Goal: Communication & Community: Participate in discussion

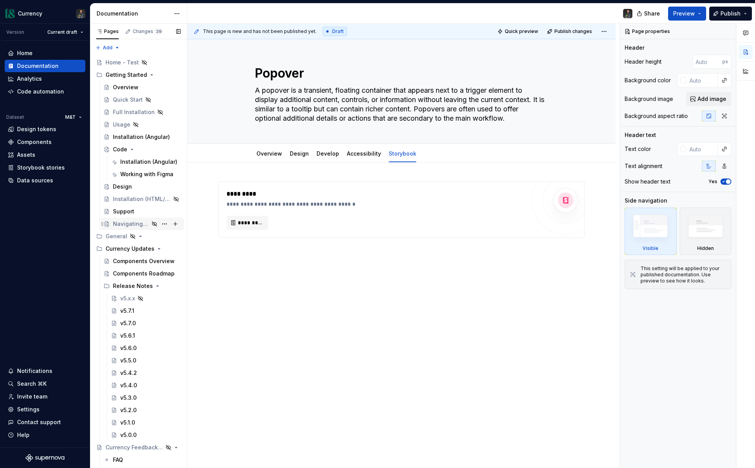
click at [127, 225] on div "Navigating Currency" at bounding box center [131, 224] width 36 height 8
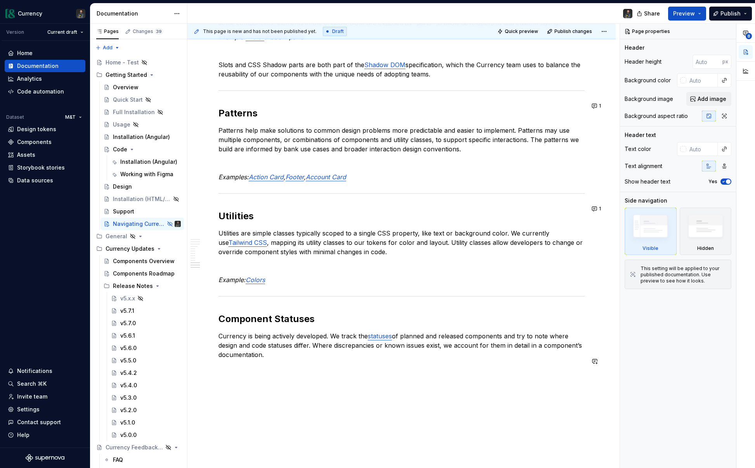
scroll to position [1585, 0]
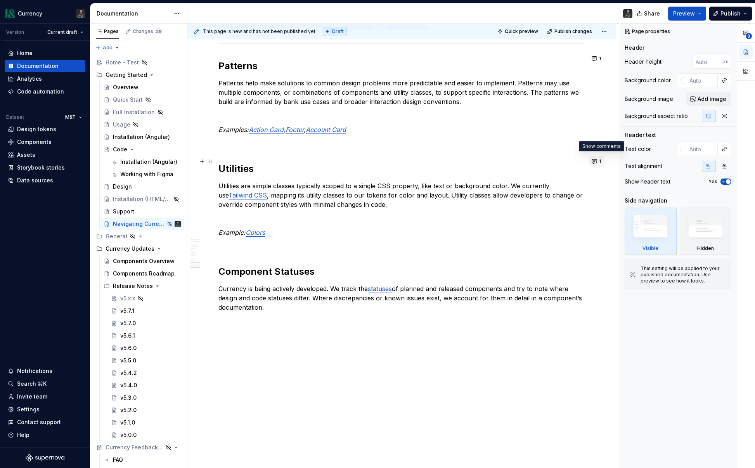
click at [601, 159] on button "1" at bounding box center [596, 161] width 15 height 11
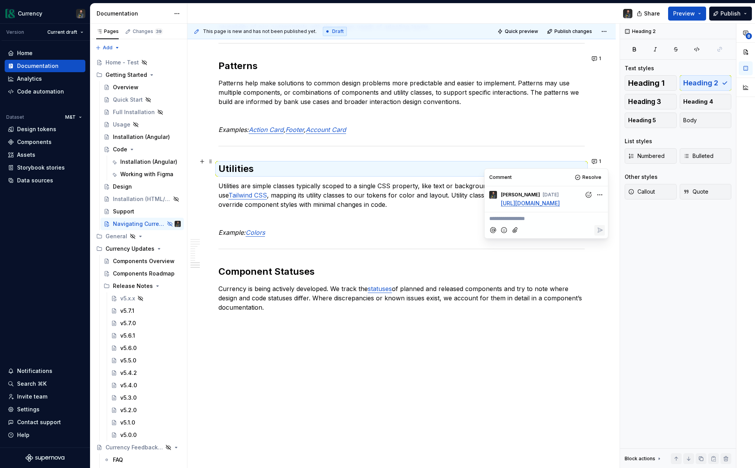
click at [535, 223] on p "**********" at bounding box center [546, 218] width 114 height 8
click at [527, 223] on p "**********" at bounding box center [546, 218] width 114 height 8
click at [520, 223] on p "**********" at bounding box center [546, 218] width 114 height 8
type textarea "*"
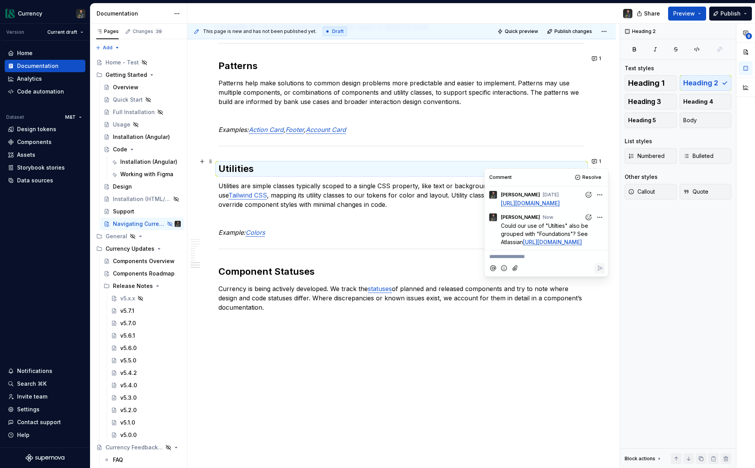
click at [351, 184] on p "Utilities are simple classes typically scoped to a single CSS property, like te…" at bounding box center [401, 195] width 366 height 28
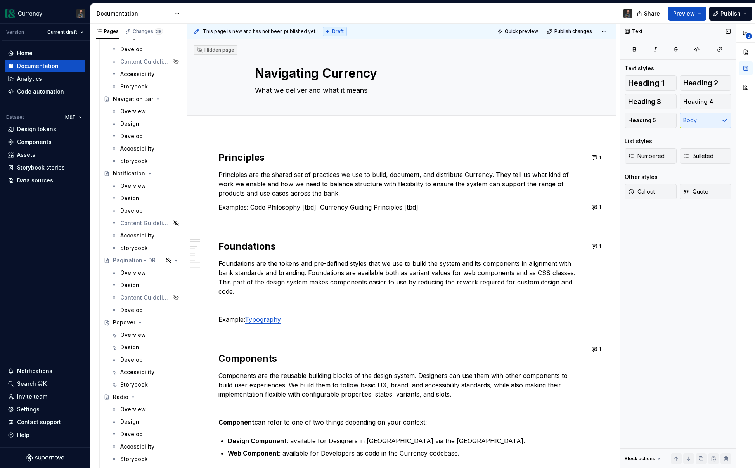
scroll to position [2661, 0]
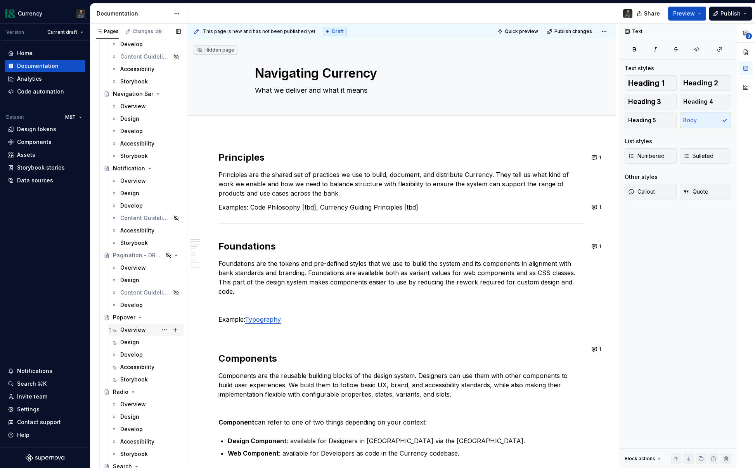
click at [137, 327] on div "Overview" at bounding box center [133, 330] width 26 height 8
click at [131, 329] on div "Overview" at bounding box center [133, 330] width 26 height 8
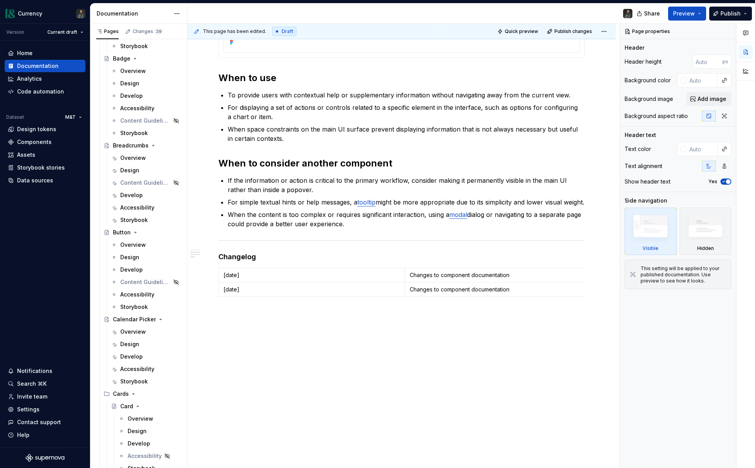
scroll to position [955, 0]
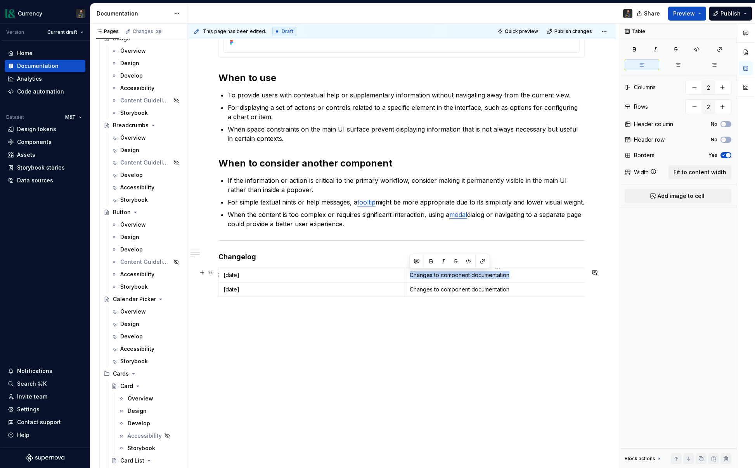
drag, startPoint x: 577, startPoint y: 325, endPoint x: 551, endPoint y: 271, distance: 59.8
click at [551, 273] on div "**********" at bounding box center [401, 64] width 366 height 526
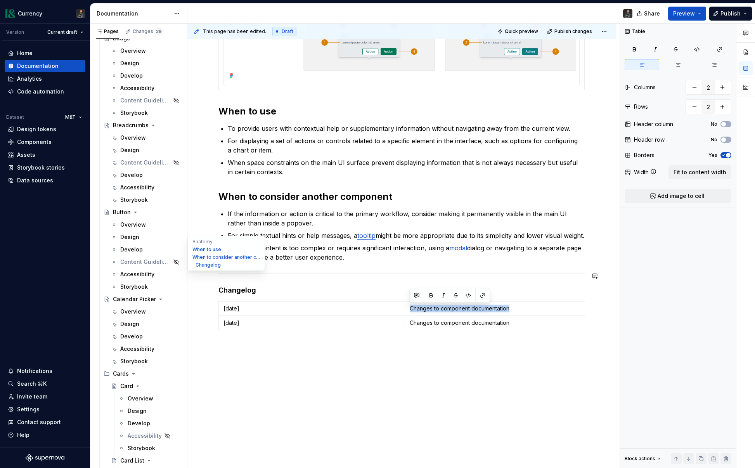
scroll to position [346, 0]
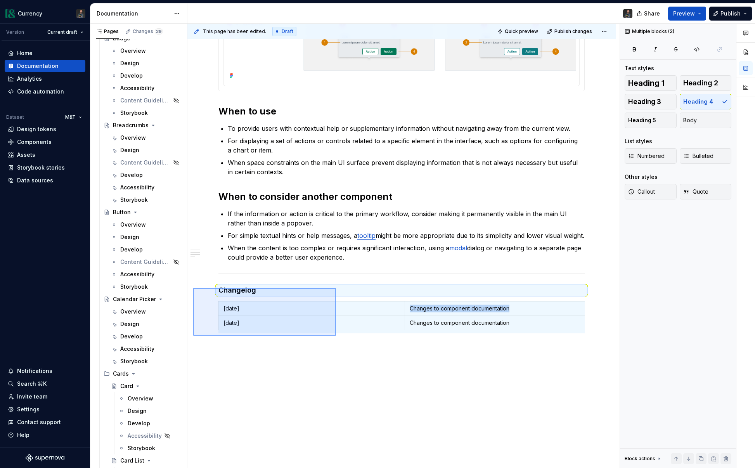
drag, startPoint x: 193, startPoint y: 288, endPoint x: 339, endPoint y: 336, distance: 153.3
click at [339, 337] on div "**********" at bounding box center [403, 246] width 432 height 444
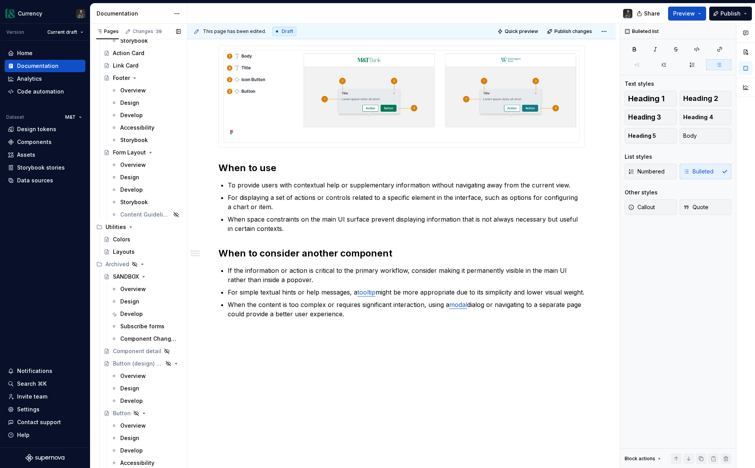
scroll to position [4575, 0]
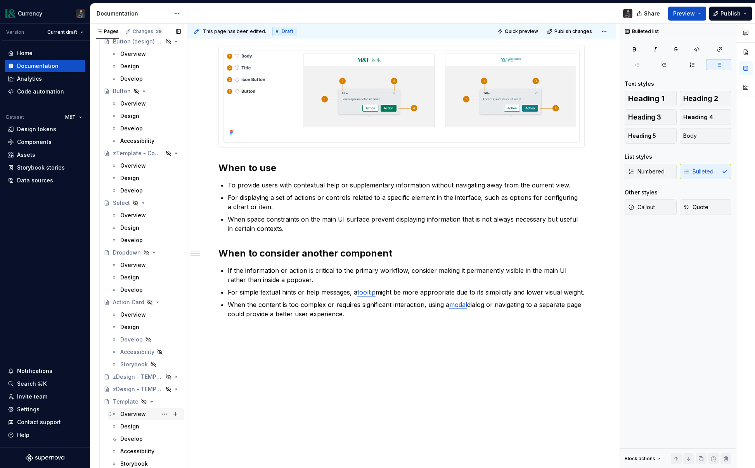
click at [141, 411] on div "Overview" at bounding box center [133, 414] width 26 height 8
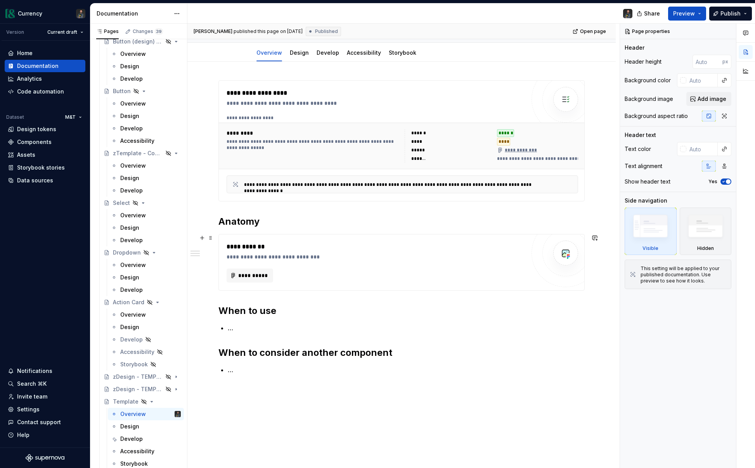
scroll to position [129, 0]
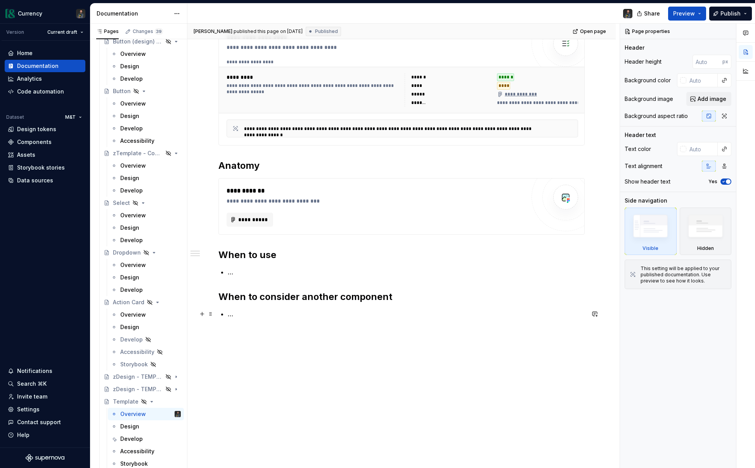
type textarea "*"
click at [275, 310] on p "…" at bounding box center [406, 313] width 357 height 9
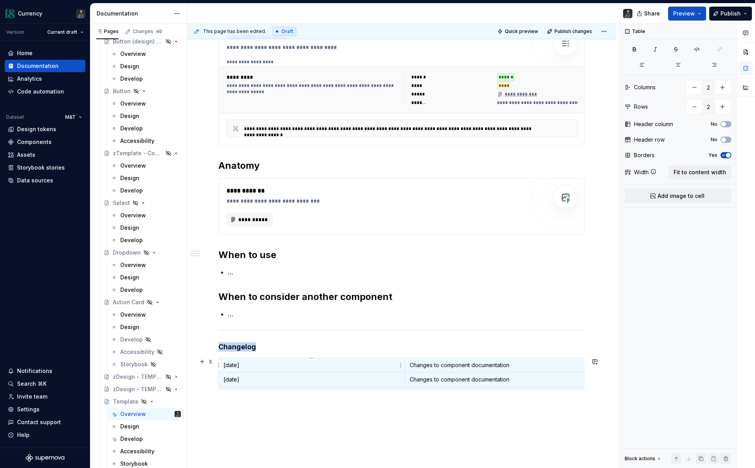
click at [254, 368] on p "[date]" at bounding box center [311, 365] width 176 height 8
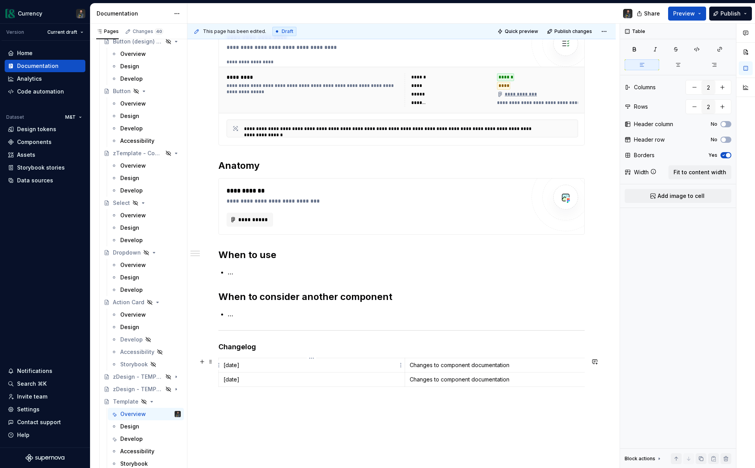
click at [244, 365] on p "[date]" at bounding box center [311, 365] width 176 height 8
drag, startPoint x: 241, startPoint y: 365, endPoint x: 224, endPoint y: 363, distance: 16.7
click at [224, 363] on p "[date]" at bounding box center [311, 365] width 176 height 8
click at [454, 367] on p "Changes to component documentation" at bounding box center [497, 365] width 176 height 8
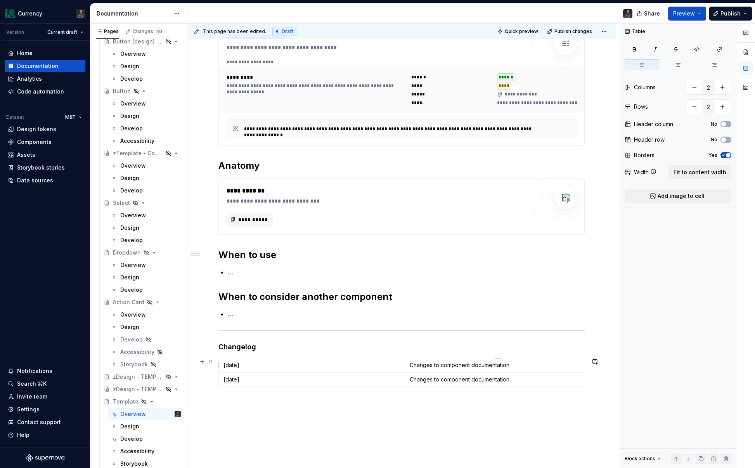
click at [559, 367] on p "Changes to component documentation" at bounding box center [497, 365] width 176 height 8
type textarea "*"
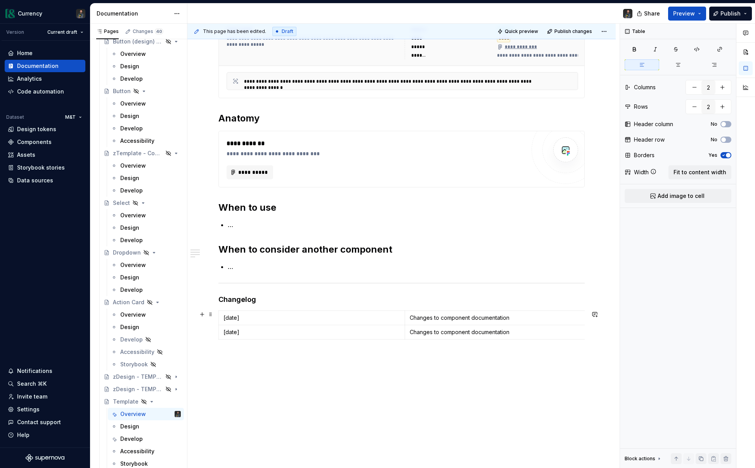
scroll to position [181, 0]
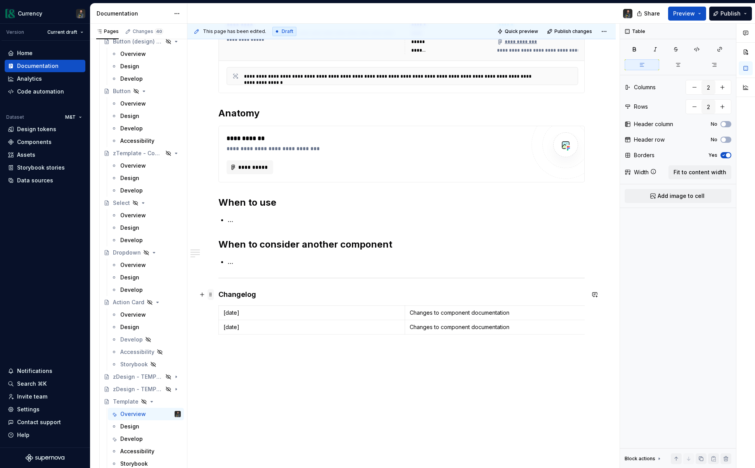
click at [212, 295] on span at bounding box center [210, 294] width 6 height 11
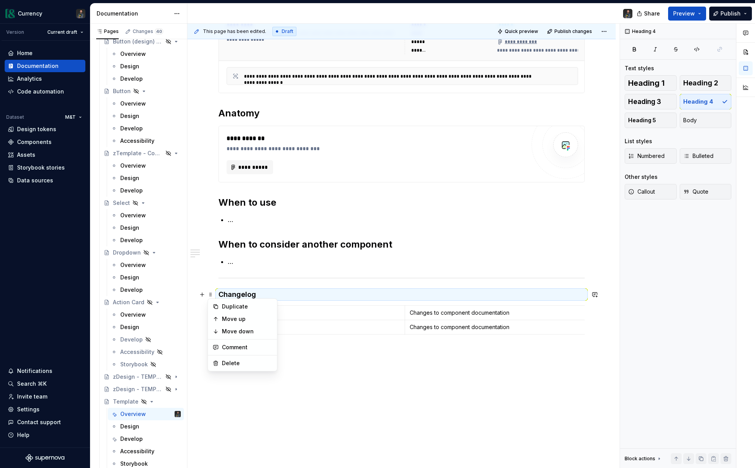
click at [240, 295] on h4 "Changelog" at bounding box center [401, 294] width 366 height 9
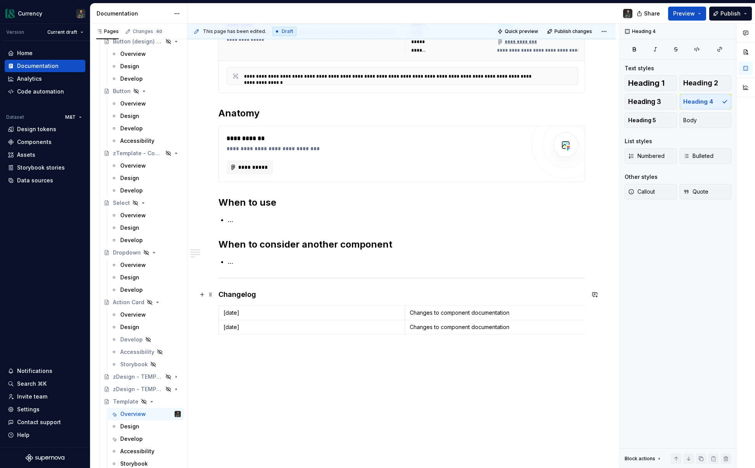
click at [273, 295] on h4 "Changelog" at bounding box center [401, 294] width 366 height 9
click at [596, 294] on button "button" at bounding box center [594, 294] width 11 height 11
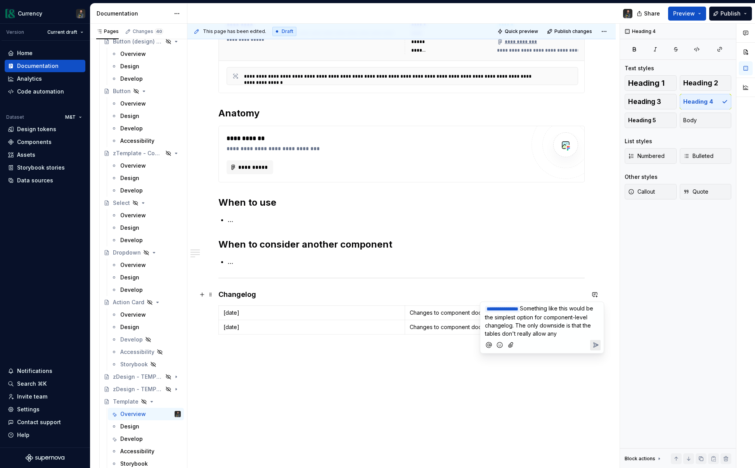
type textarea "*"
drag, startPoint x: 582, startPoint y: 341, endPoint x: 543, endPoint y: 339, distance: 38.8
click at [543, 339] on p "**********" at bounding box center [542, 324] width 114 height 41
click at [596, 354] on icon "Send" at bounding box center [595, 353] width 8 height 8
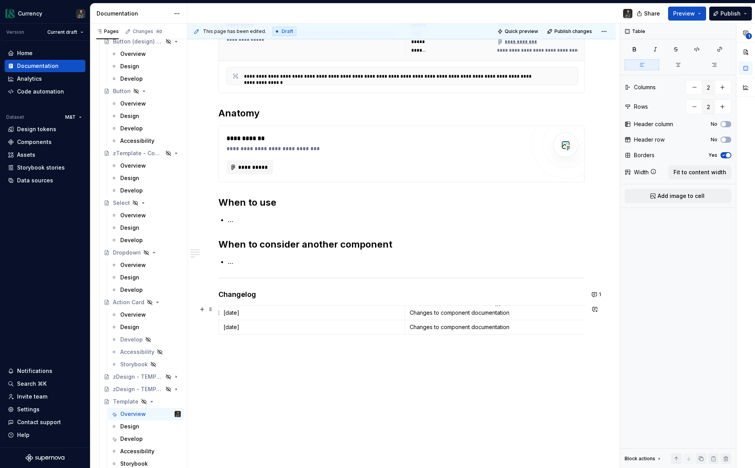
drag, startPoint x: 456, startPoint y: 308, endPoint x: 446, endPoint y: 310, distance: 10.3
click at [454, 308] on td "Changes to component documentation" at bounding box center [497, 313] width 186 height 14
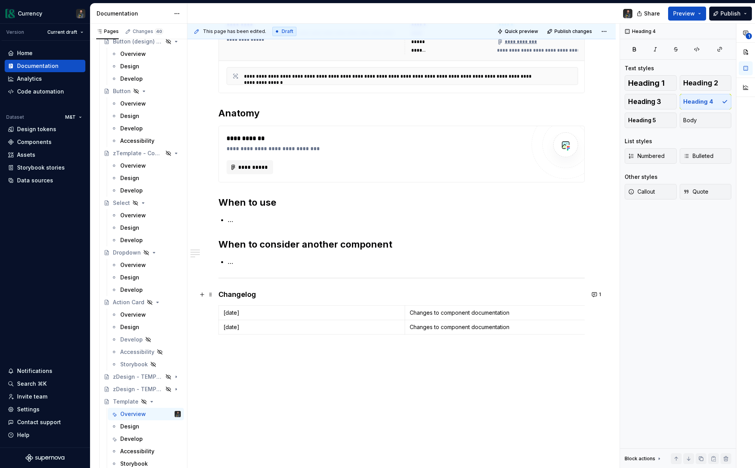
click at [218, 295] on h4 "Changelog" at bounding box center [401, 294] width 366 height 9
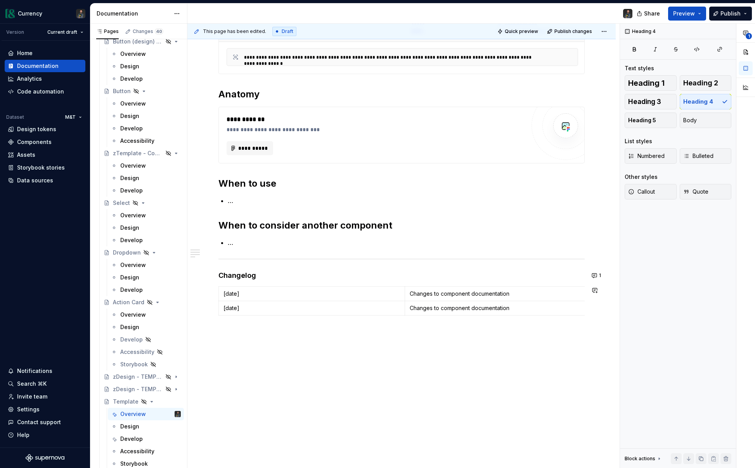
drag, startPoint x: 231, startPoint y: 337, endPoint x: 245, endPoint y: 339, distance: 14.8
click at [231, 337] on div "**********" at bounding box center [401, 201] width 428 height 534
click at [240, 276] on h4 "Changelog" at bounding box center [401, 275] width 366 height 9
click at [236, 346] on p "####" at bounding box center [401, 346] width 366 height 9
click at [232, 274] on h4 "Changelog" at bounding box center [401, 275] width 366 height 9
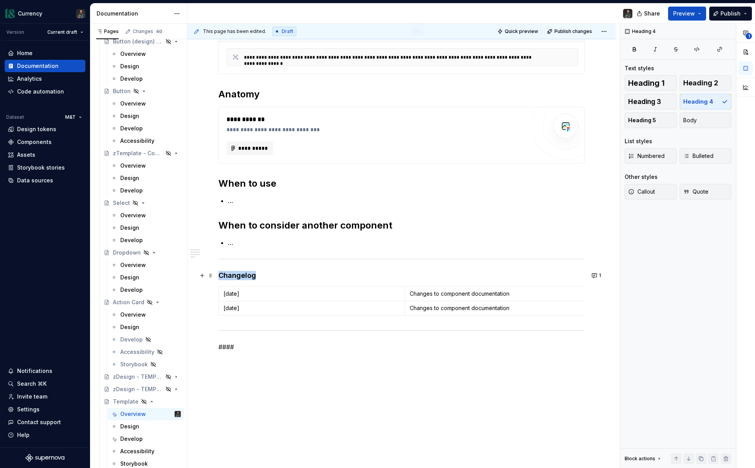
click at [232, 274] on h4 "Changelog" at bounding box center [401, 275] width 366 height 9
click at [289, 259] on button "button" at bounding box center [292, 260] width 11 height 11
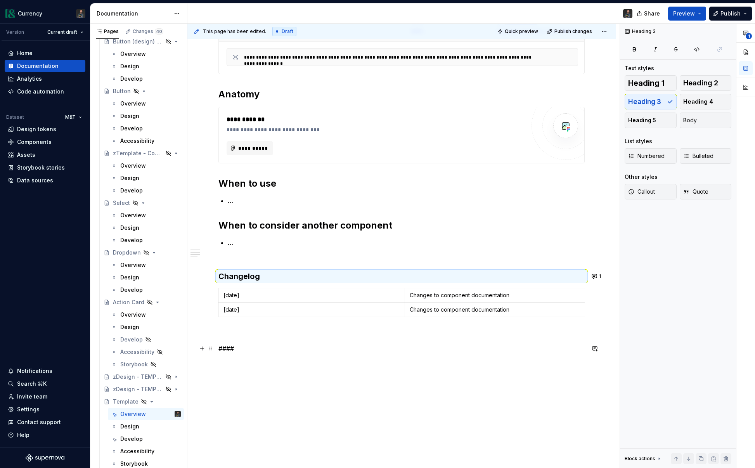
click at [233, 349] on p "####" at bounding box center [401, 348] width 366 height 9
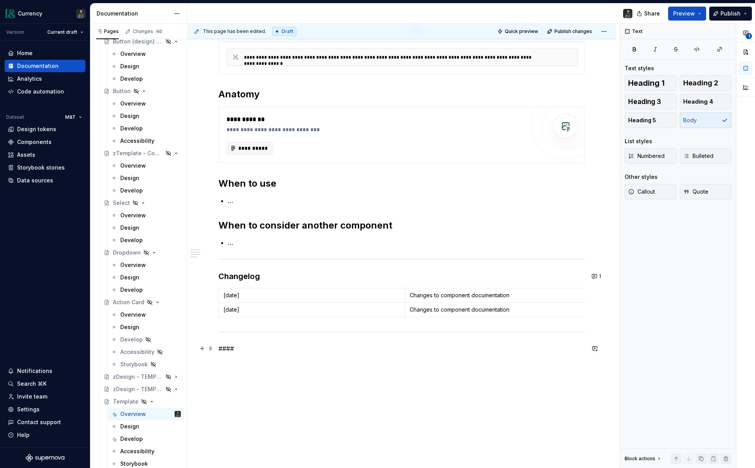
click at [233, 349] on p "####" at bounding box center [401, 348] width 366 height 9
click at [277, 332] on button "button" at bounding box center [279, 333] width 11 height 11
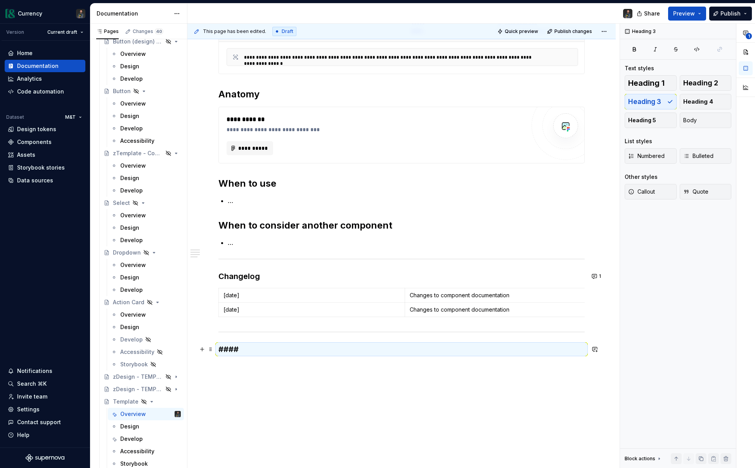
click at [273, 349] on h3 "####" at bounding box center [401, 349] width 366 height 11
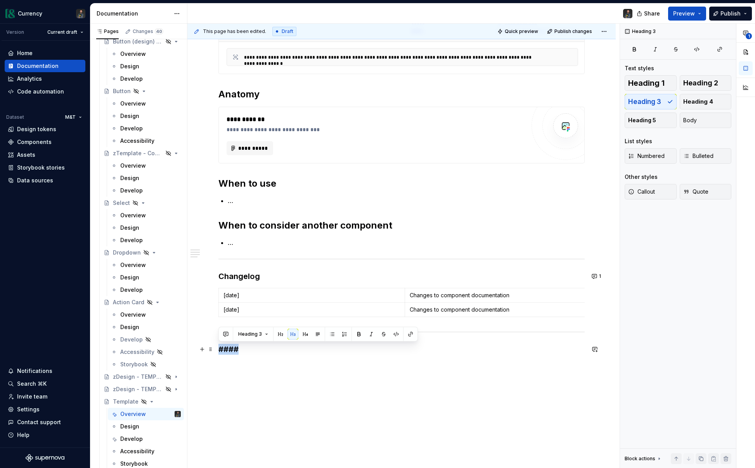
drag, startPoint x: 255, startPoint y: 350, endPoint x: 217, endPoint y: 348, distance: 38.0
click at [215, 347] on div "**********" at bounding box center [401, 219] width 428 height 570
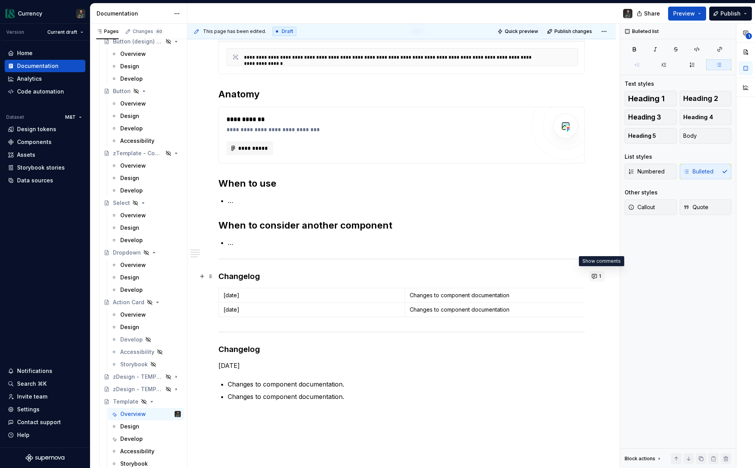
click at [598, 275] on button "1" at bounding box center [596, 276] width 15 height 11
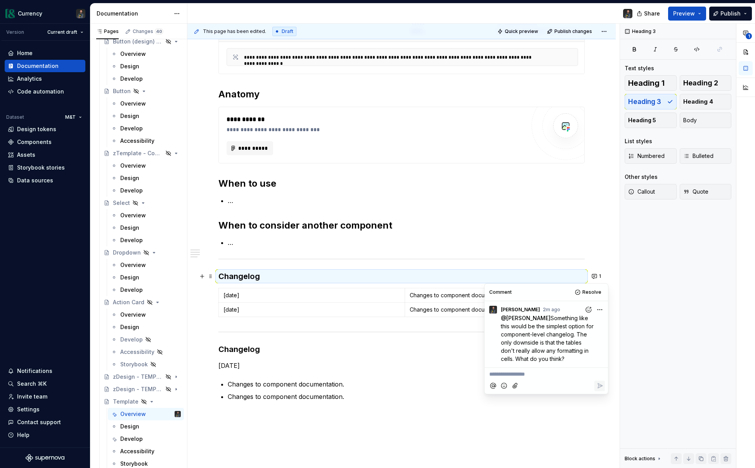
click at [526, 378] on p "**********" at bounding box center [546, 374] width 114 height 8
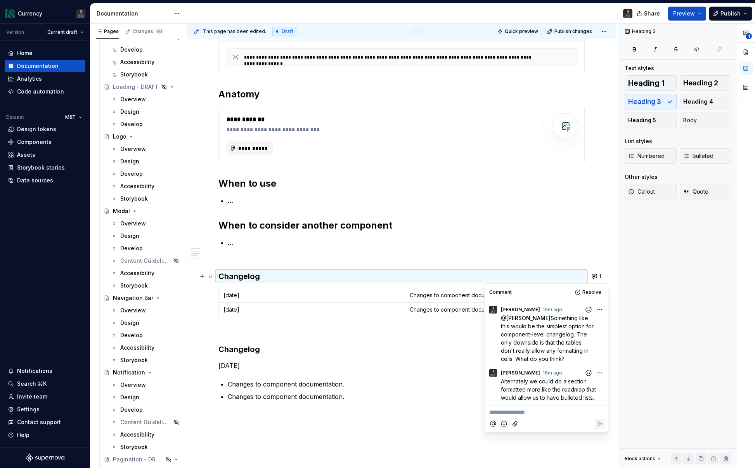
scroll to position [2884, 0]
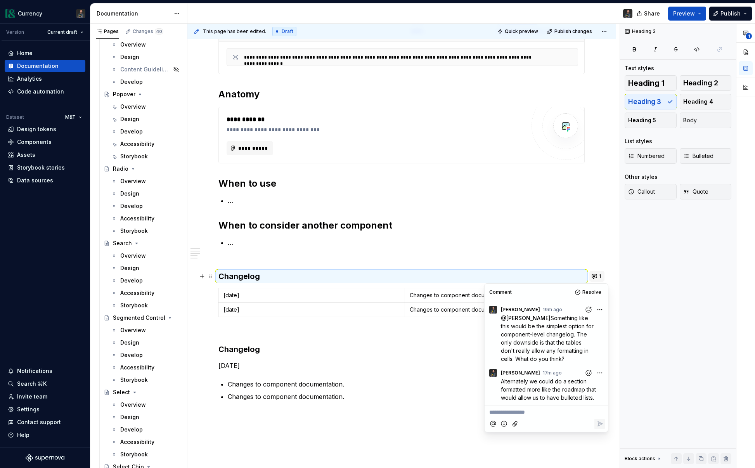
click at [600, 277] on button "1" at bounding box center [596, 276] width 15 height 11
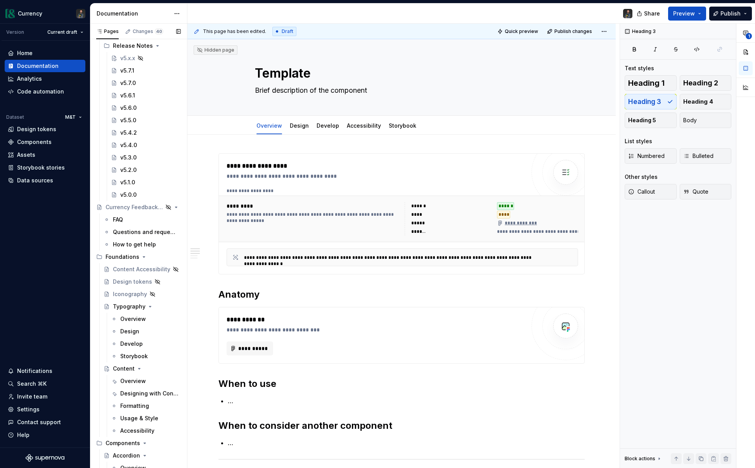
scroll to position [0, 0]
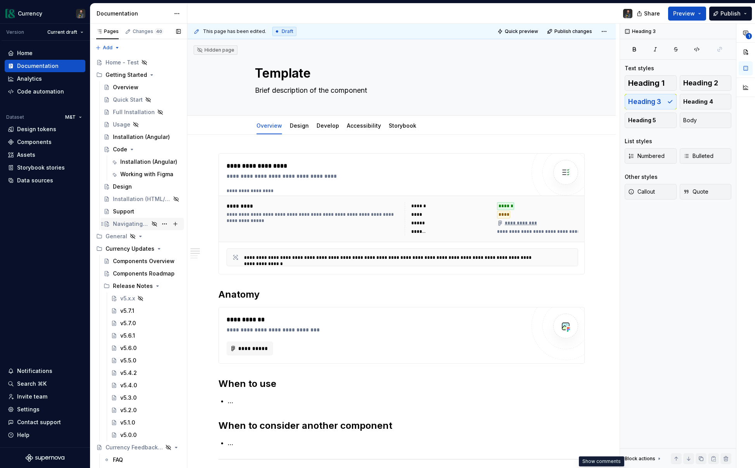
click at [126, 224] on div "Navigating Currency" at bounding box center [131, 224] width 36 height 8
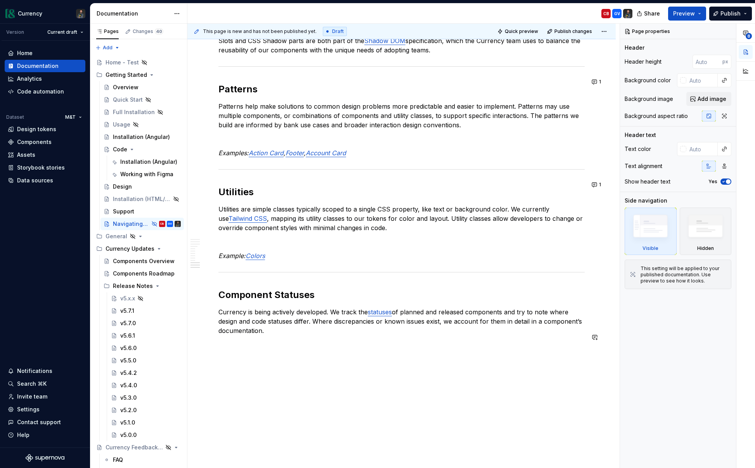
scroll to position [1581, 0]
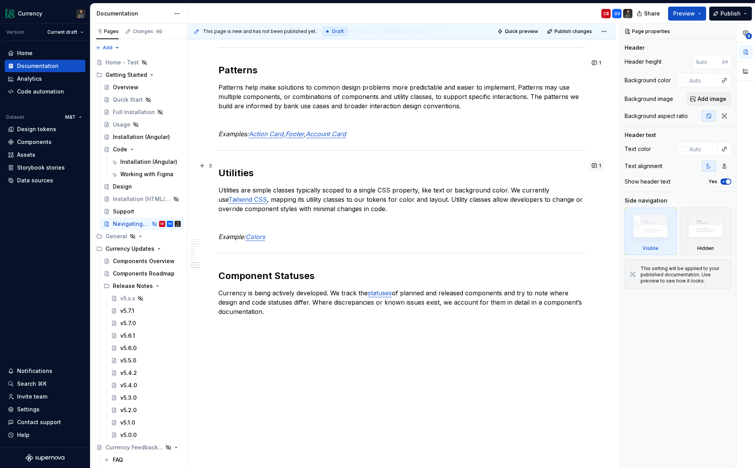
click at [601, 166] on button "1" at bounding box center [596, 165] width 15 height 11
type textarea "*"
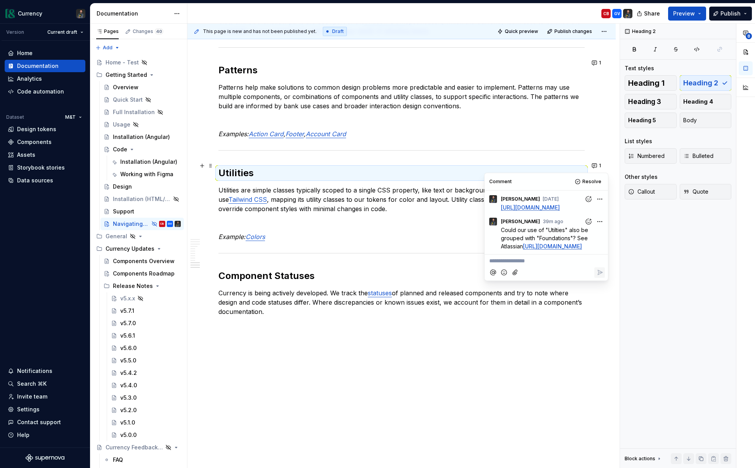
click at [599, 230] on html "Currency Version Current draft Home Documentation Analytics Code automation Dat…" at bounding box center [377, 234] width 755 height 468
click at [578, 240] on span "Edit comment" at bounding box center [574, 244] width 36 height 8
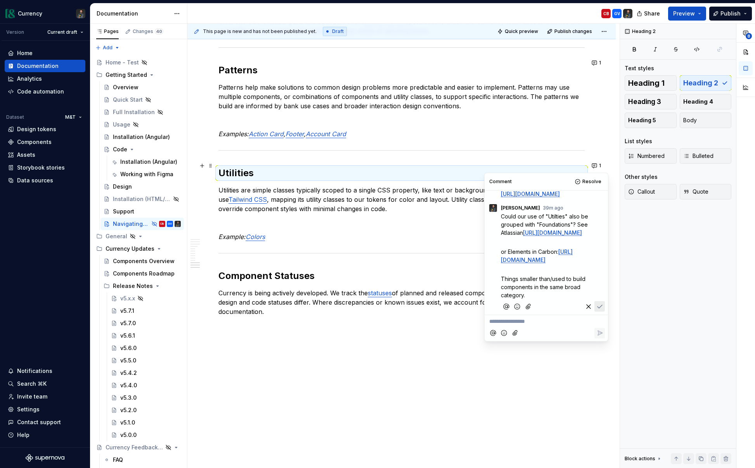
scroll to position [18, 0]
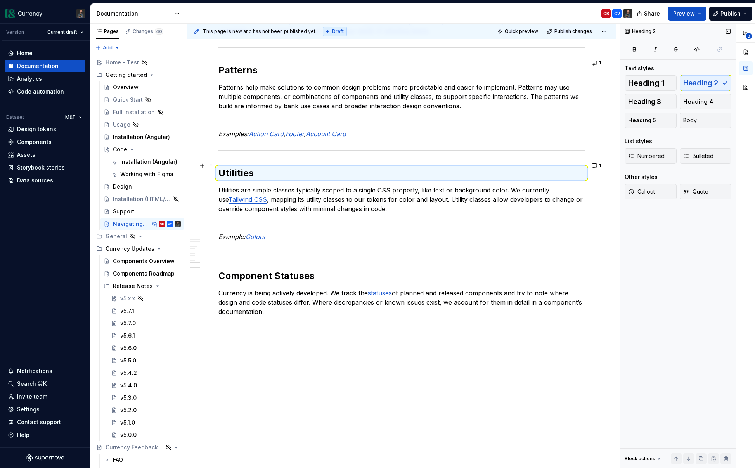
click at [695, 302] on div "Heading 2 Text styles Heading 1 Heading 2 Heading 3 Heading 4 Heading 5 Body Li…" at bounding box center [678, 246] width 116 height 444
